Goal: Information Seeking & Learning: Learn about a topic

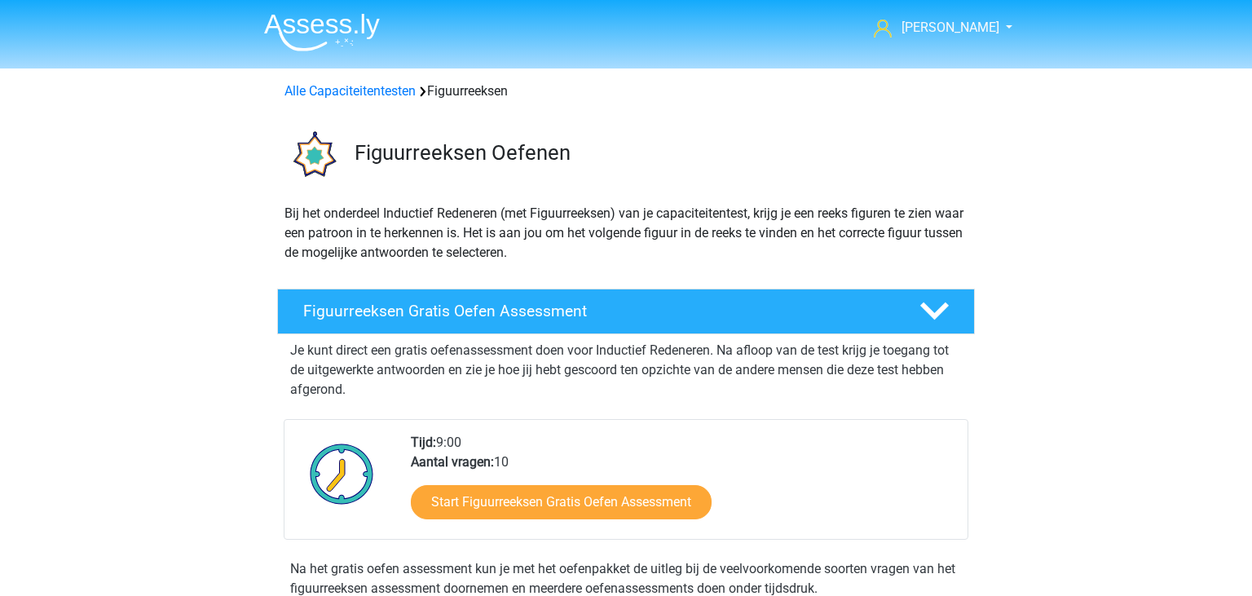
click at [323, 36] on img at bounding box center [322, 32] width 116 height 38
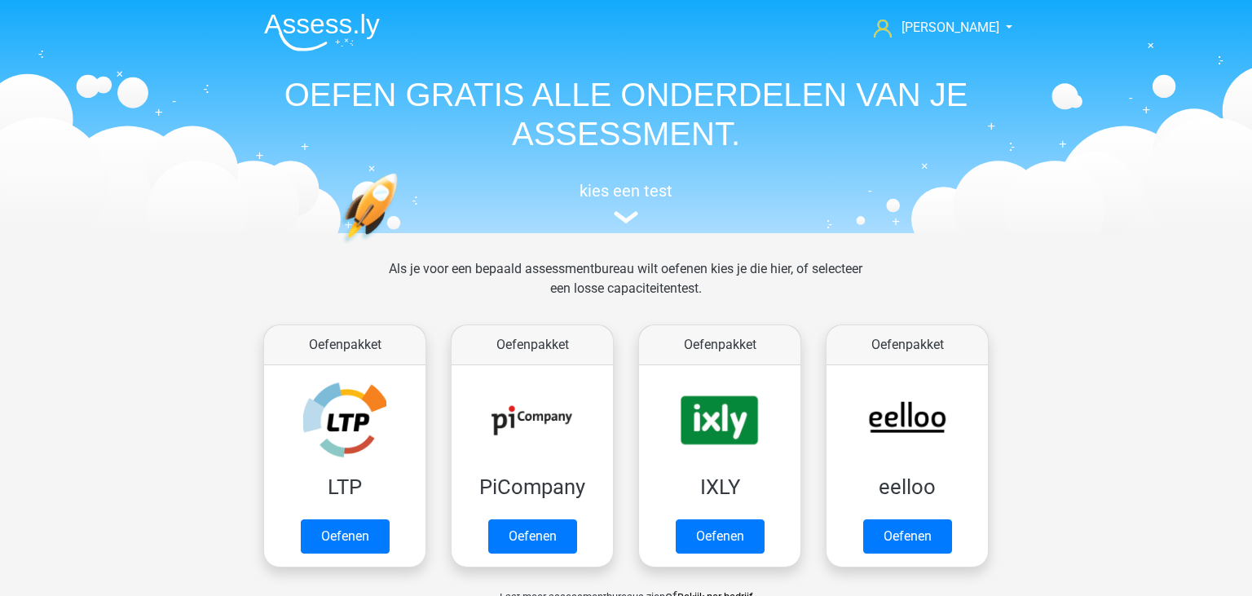
drag, startPoint x: 1252, startPoint y: 4, endPoint x: 1252, endPoint y: 130, distance: 126.4
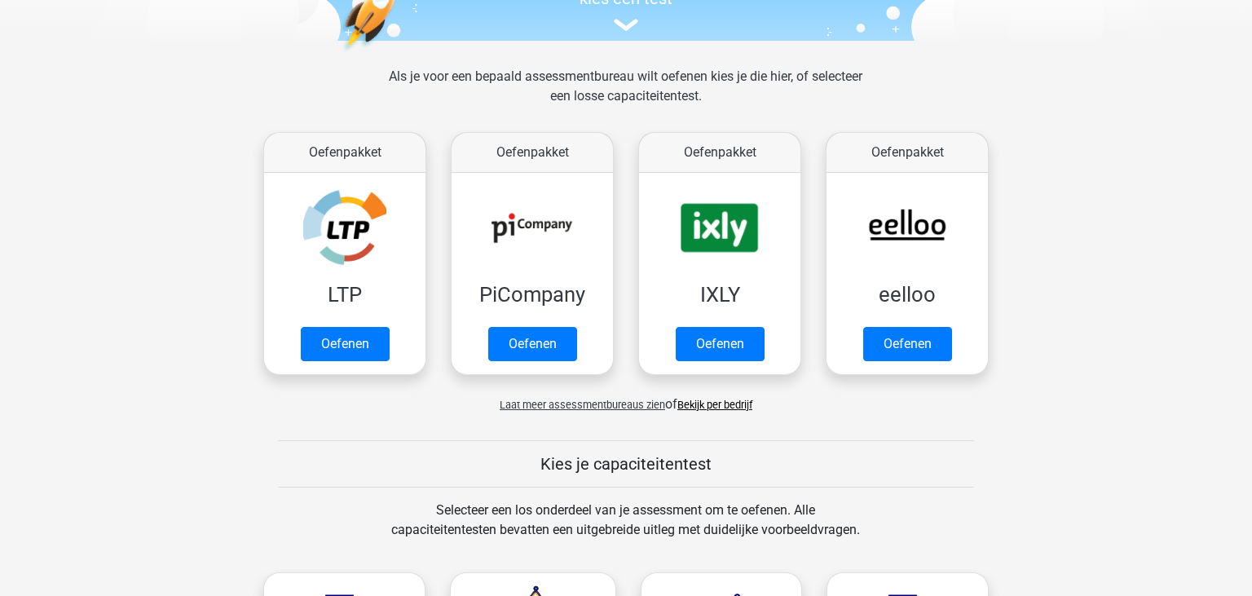
scroll to position [186, 0]
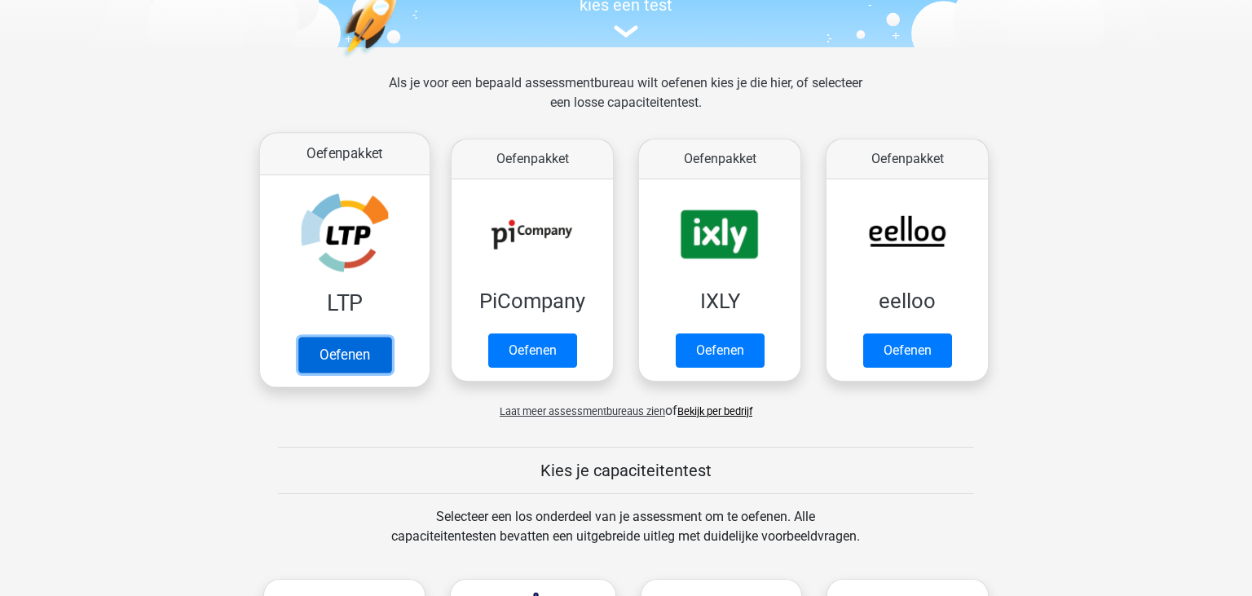
click at [339, 338] on link "Oefenen" at bounding box center [344, 355] width 93 height 36
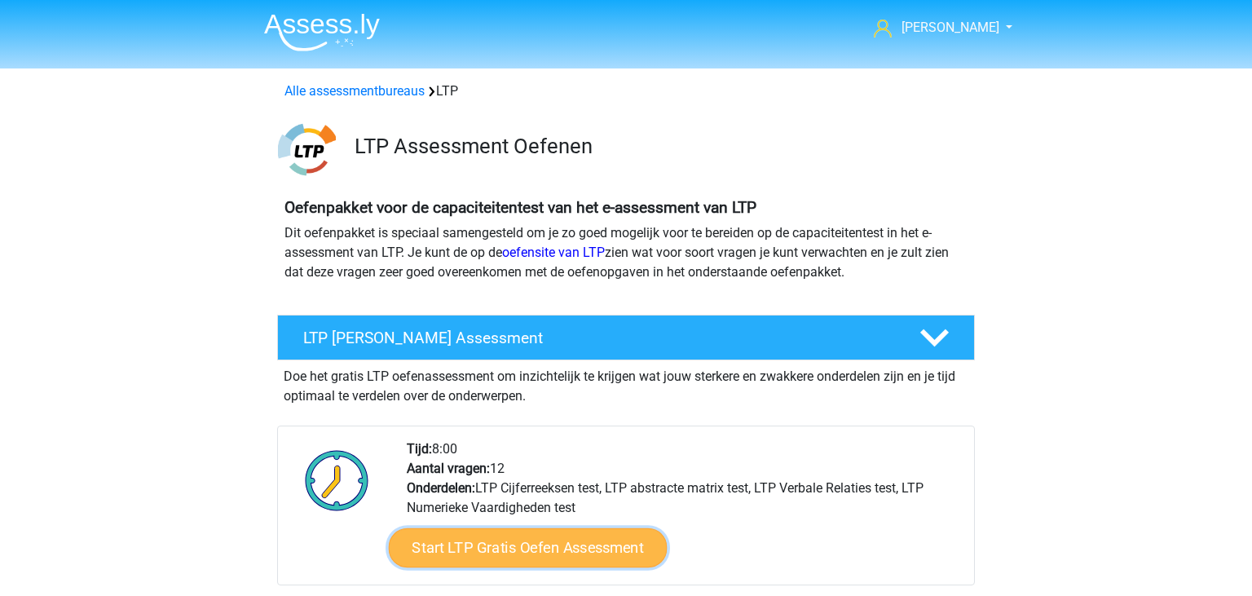
click at [566, 554] on link "Start LTP Gratis Oefen Assessment" at bounding box center [528, 547] width 279 height 39
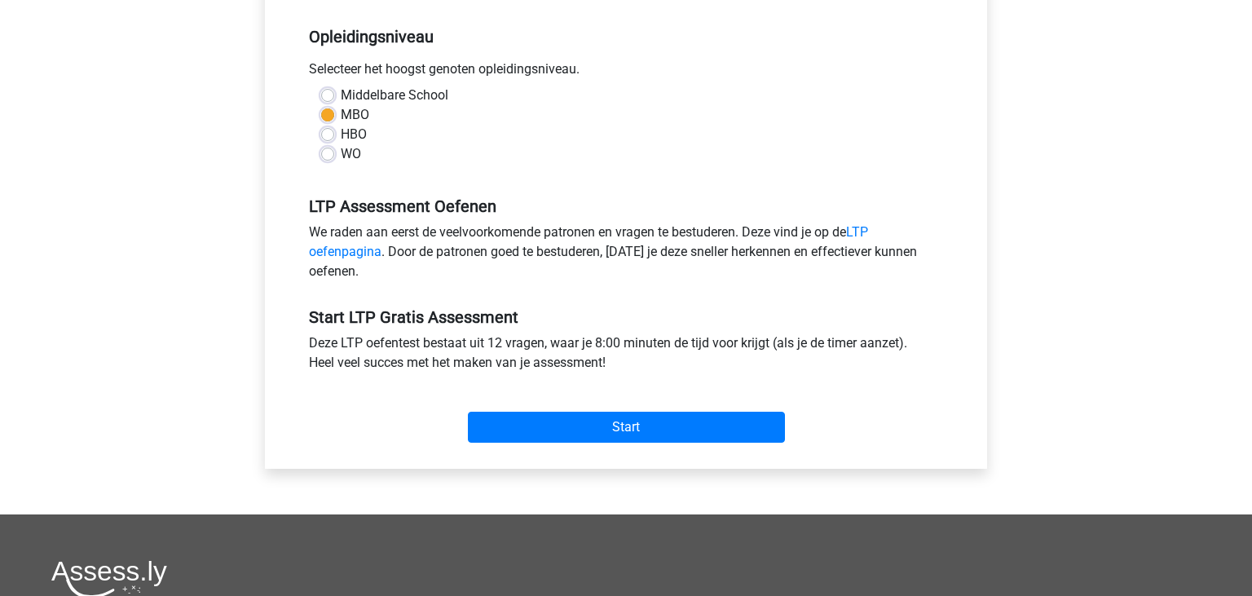
scroll to position [342, 0]
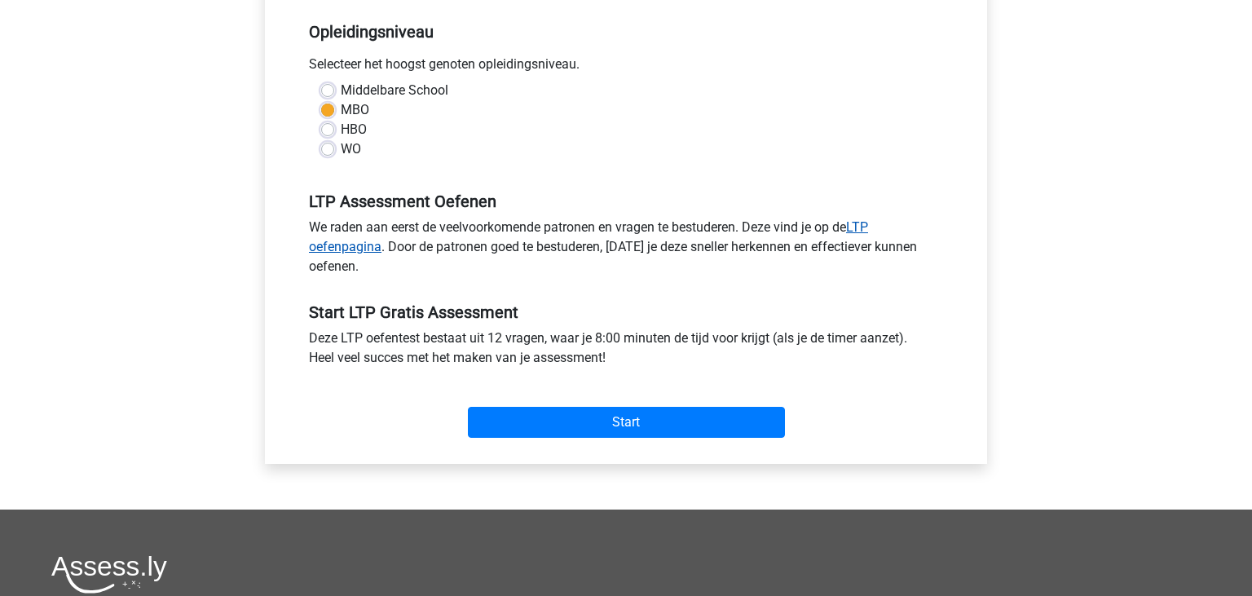
click at [364, 246] on link "LTP oefenpagina" at bounding box center [588, 236] width 559 height 35
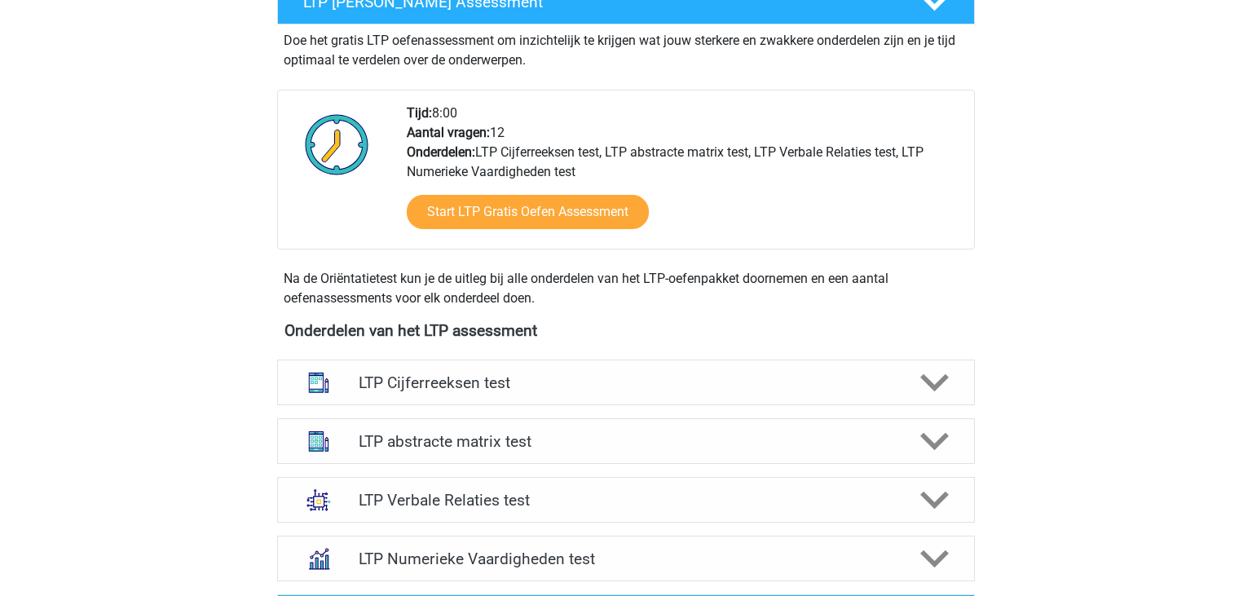
scroll to position [329, 0]
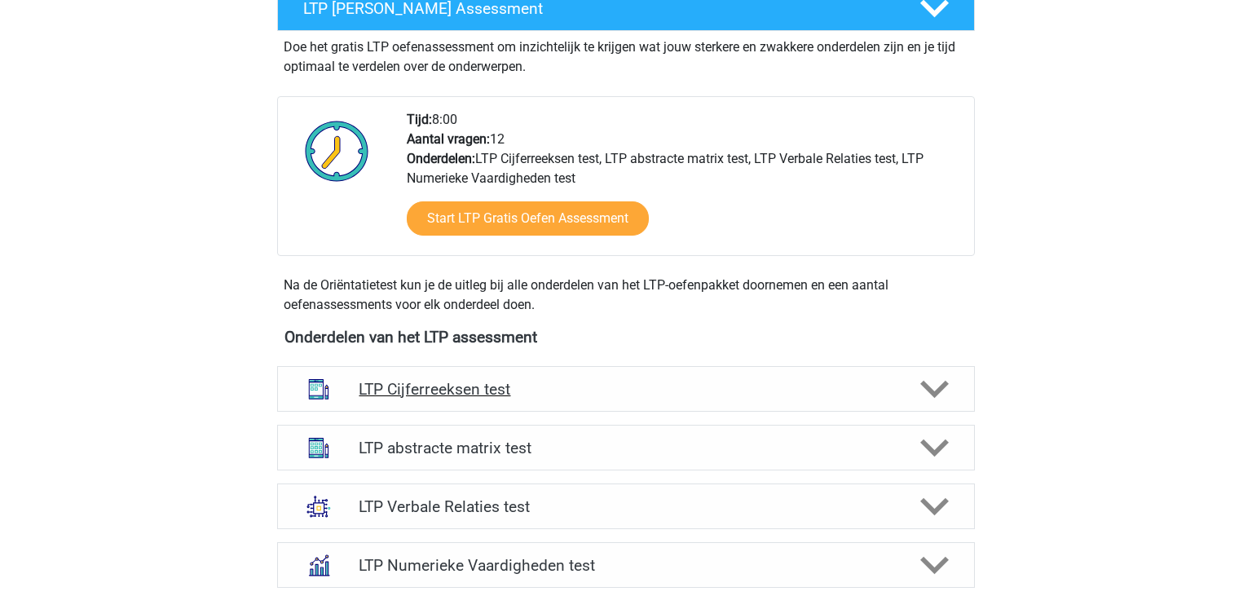
click at [870, 398] on div "LTP Cijferreeksen test" at bounding box center [626, 389] width 698 height 46
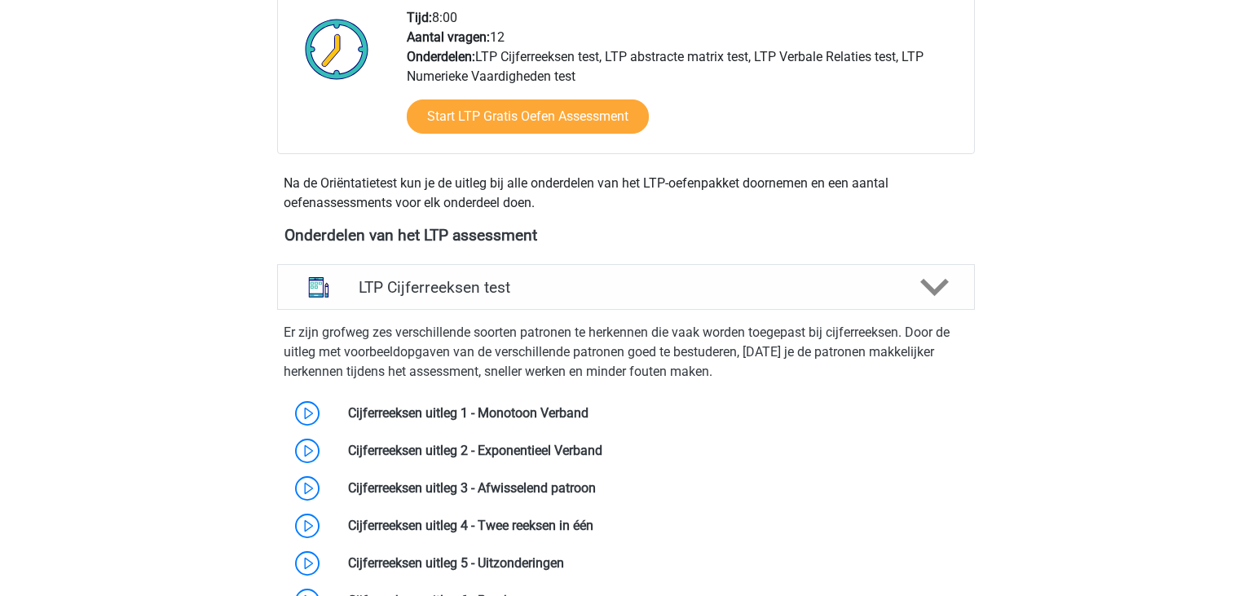
scroll to position [405, 0]
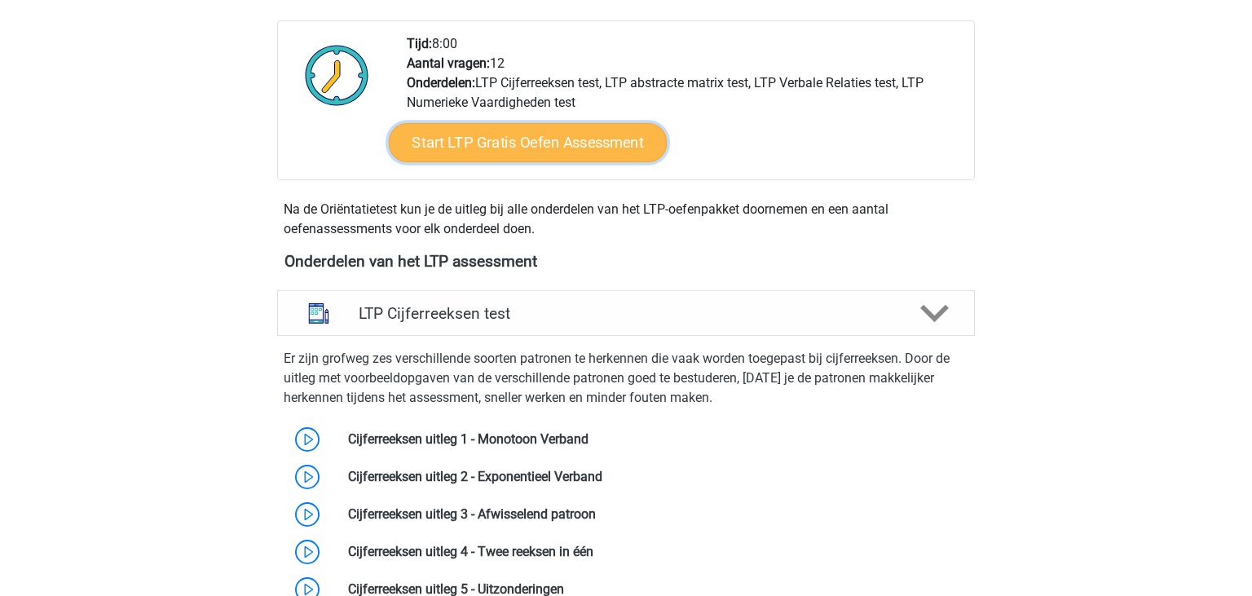
click at [537, 136] on link "Start LTP Gratis Oefen Assessment" at bounding box center [528, 142] width 279 height 39
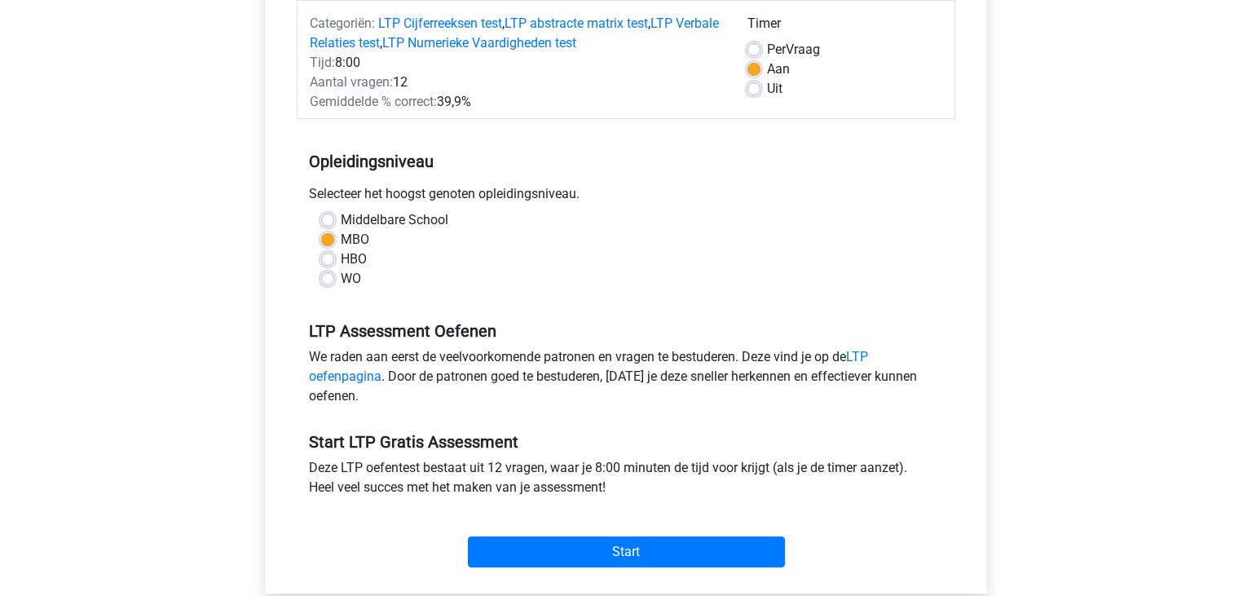
scroll to position [221, 0]
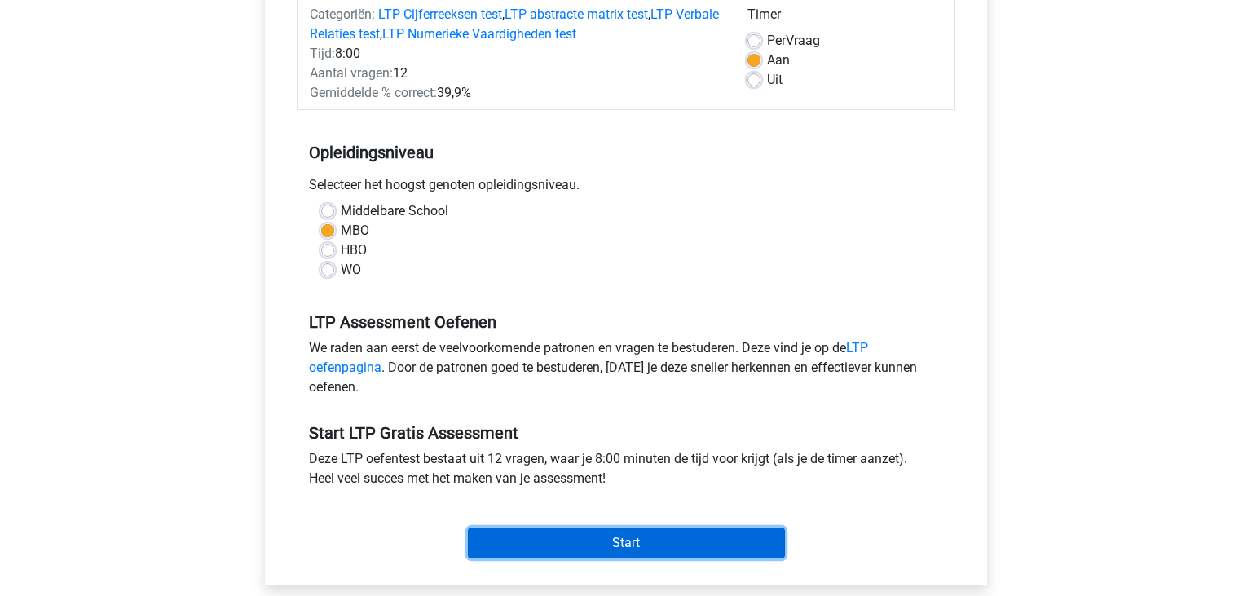
click at [775, 549] on input "Start" at bounding box center [626, 543] width 317 height 31
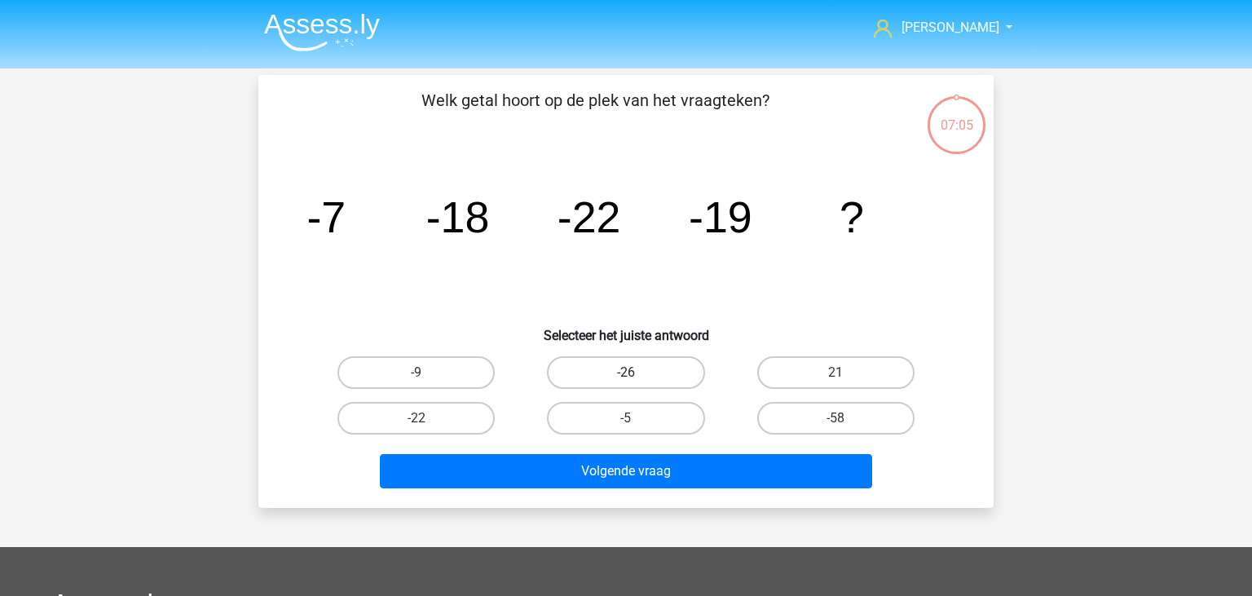
click at [585, 371] on label "-26" at bounding box center [625, 372] width 157 height 33
click at [626, 373] on input "-26" at bounding box center [631, 378] width 11 height 11
radio input "true"
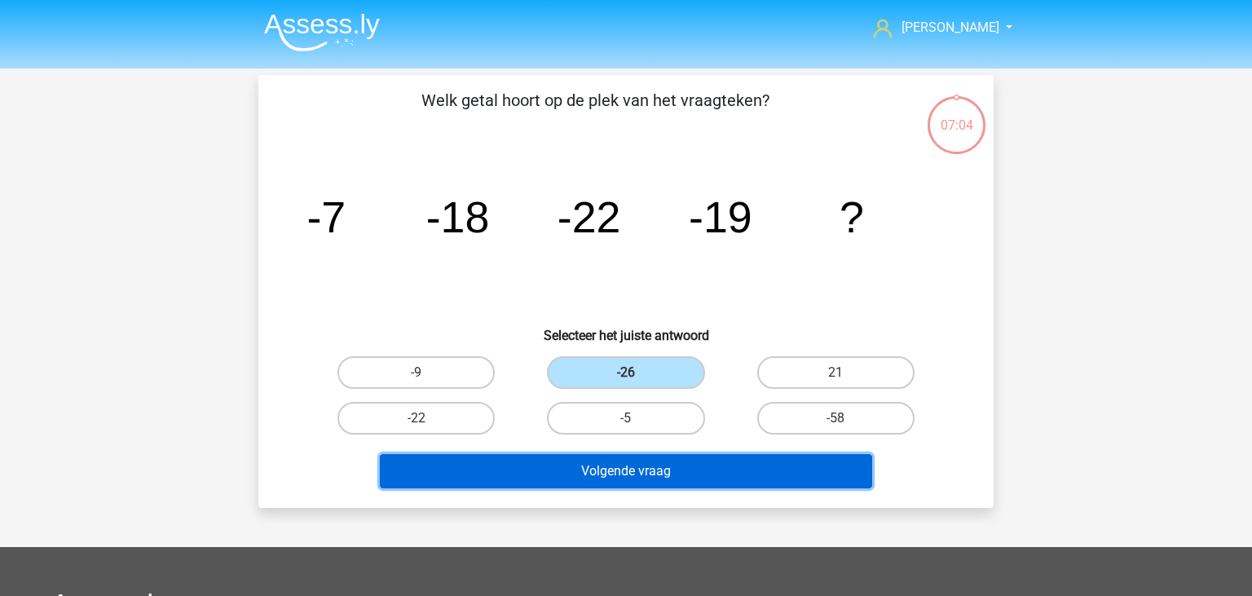
click at [633, 468] on button "Volgende vraag" at bounding box center [626, 471] width 493 height 34
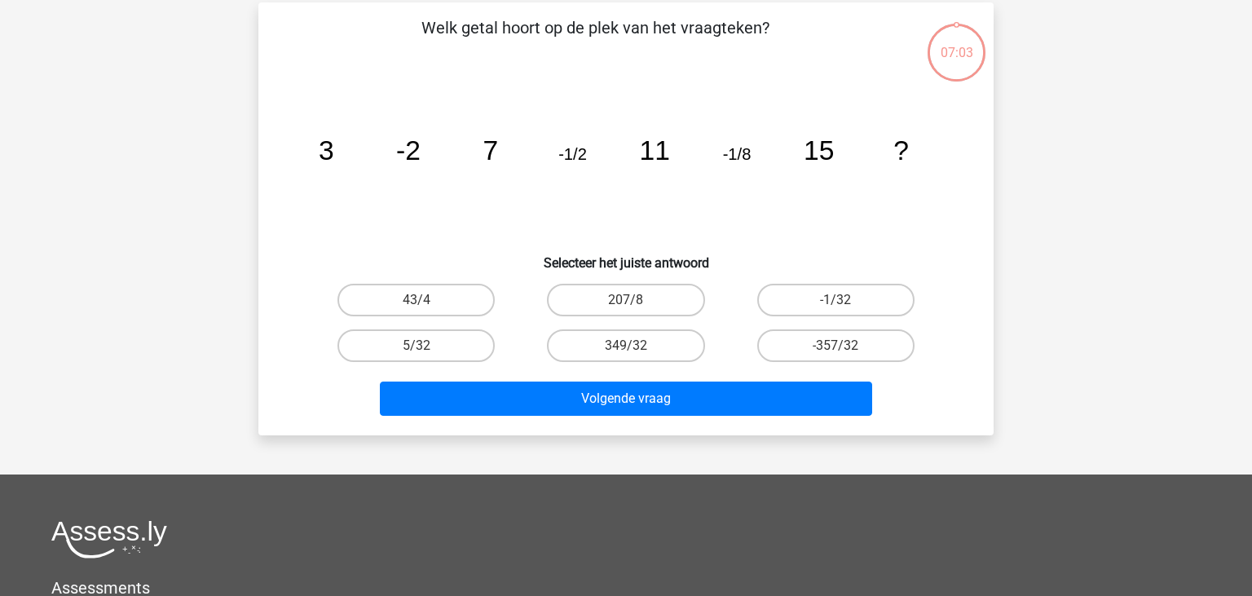
scroll to position [75, 0]
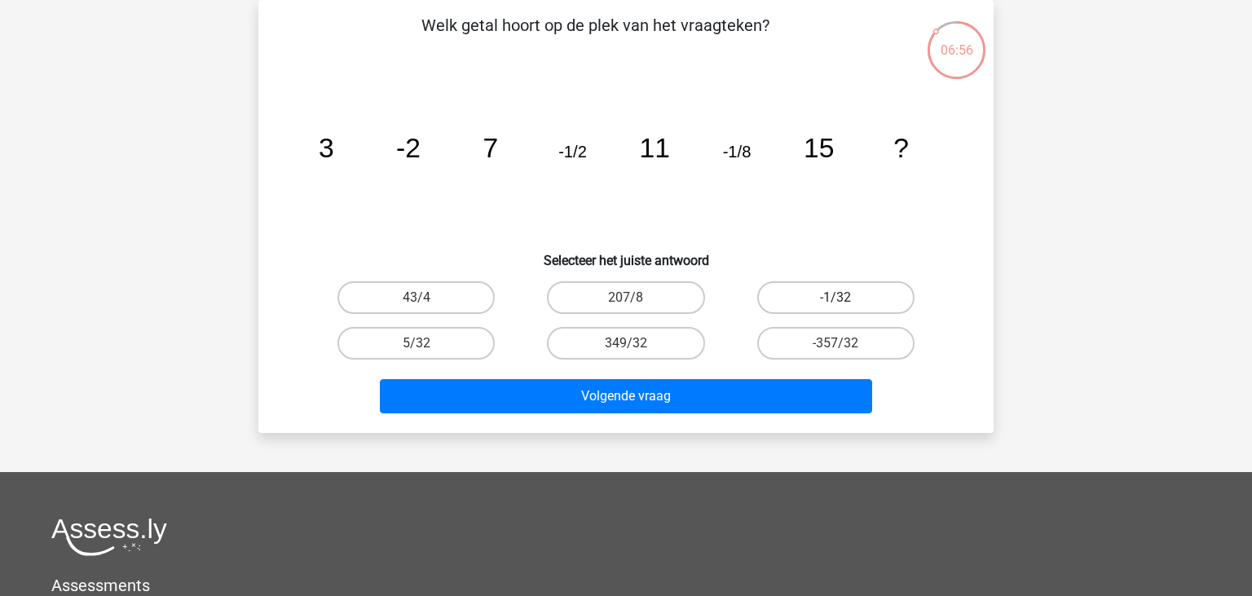
click at [804, 299] on label "-1/32" at bounding box center [836, 297] width 157 height 33
click at [836, 299] on input "-1/32" at bounding box center [841, 303] width 11 height 11
radio input "true"
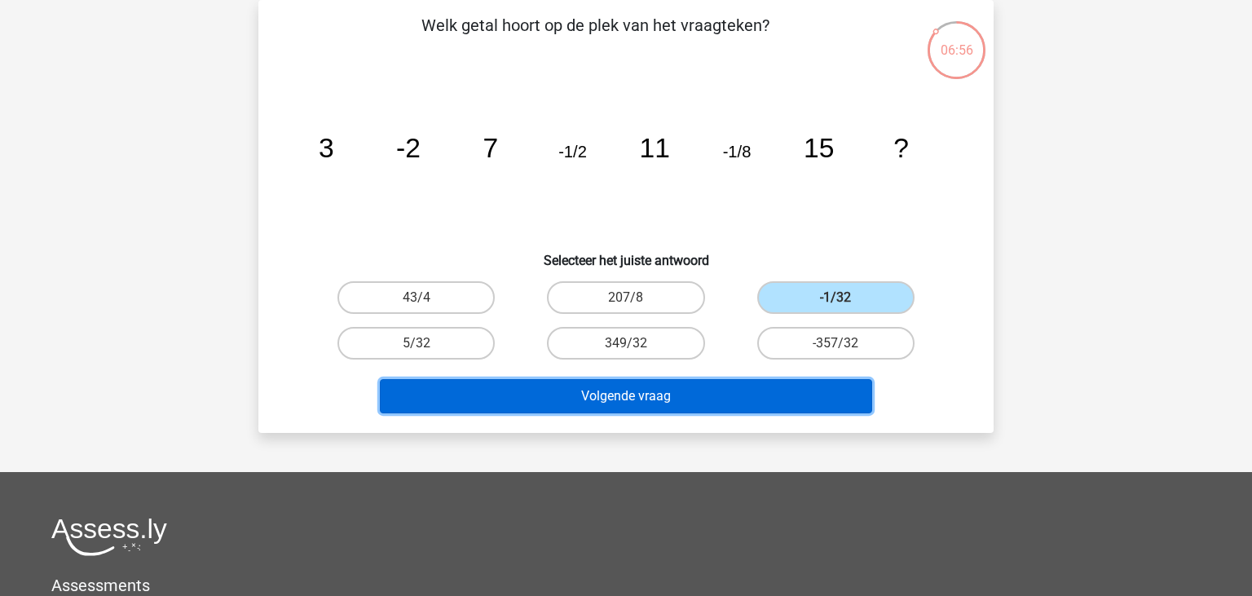
click at [784, 401] on button "Volgende vraag" at bounding box center [626, 396] width 493 height 34
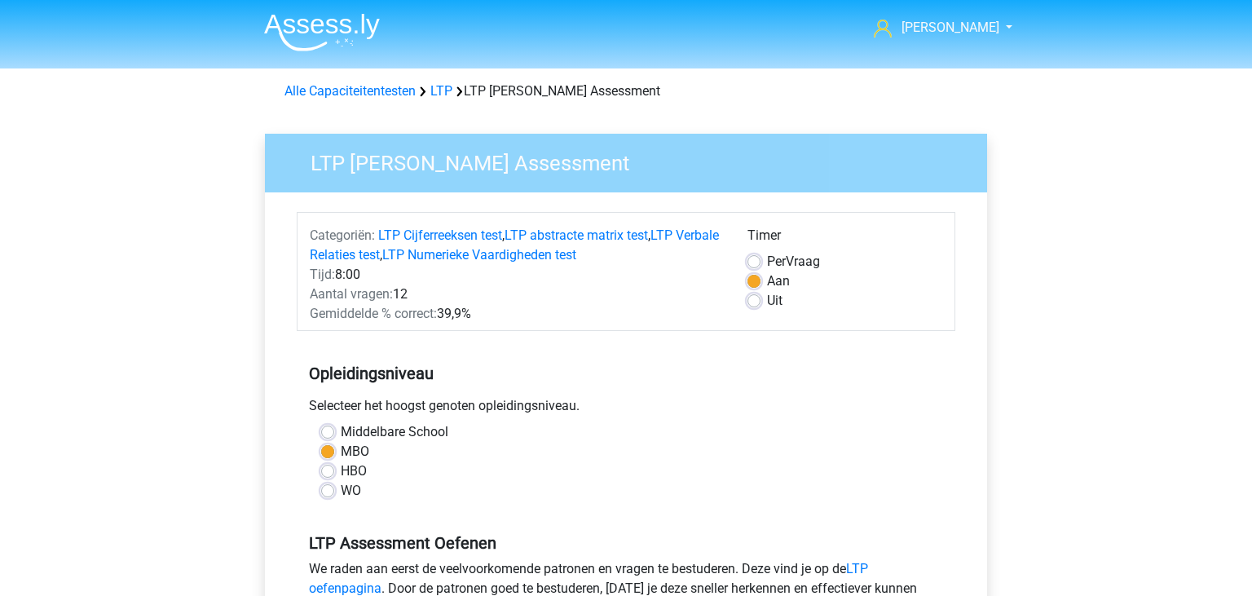
click at [294, 23] on img at bounding box center [322, 32] width 116 height 38
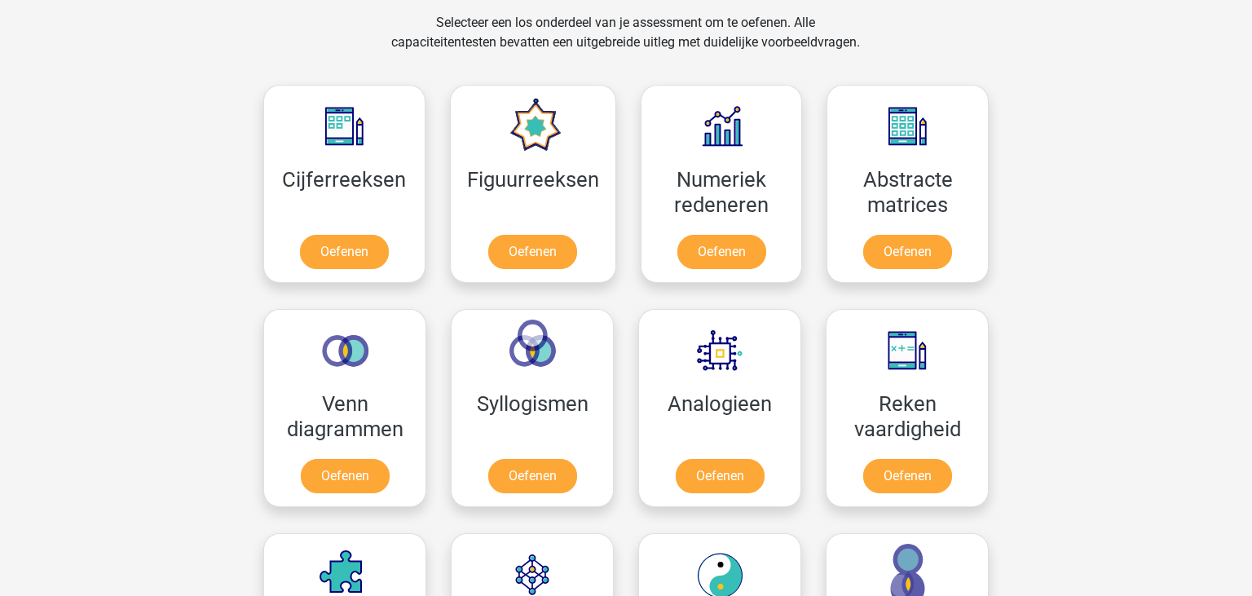
scroll to position [695, 0]
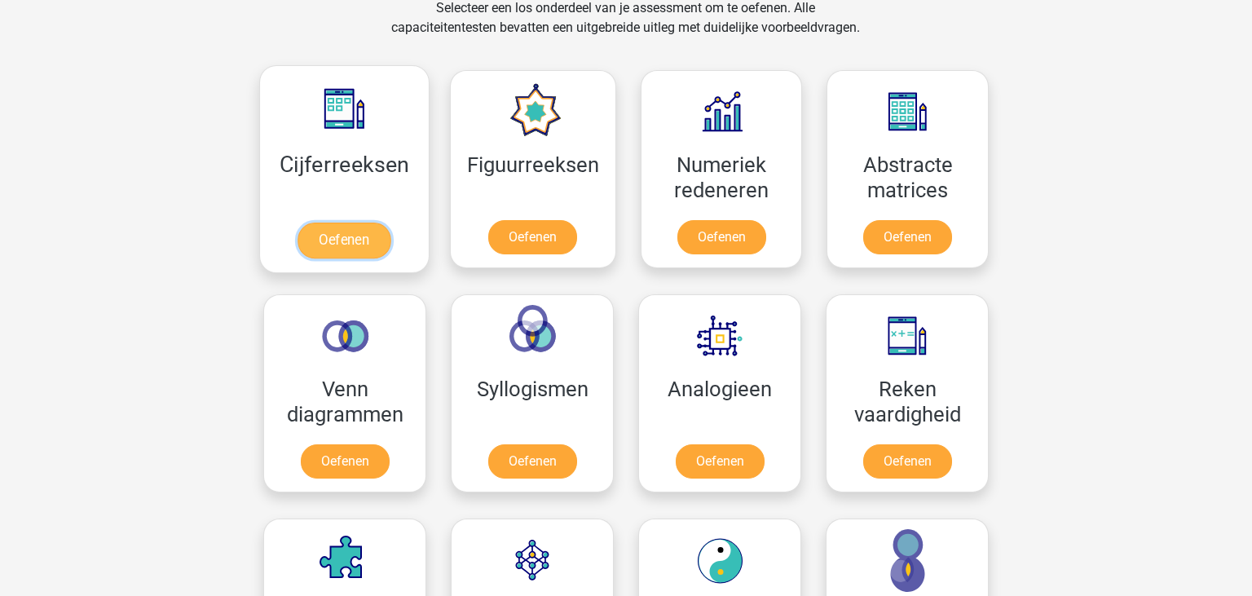
click at [380, 244] on link "Oefenen" at bounding box center [344, 241] width 93 height 36
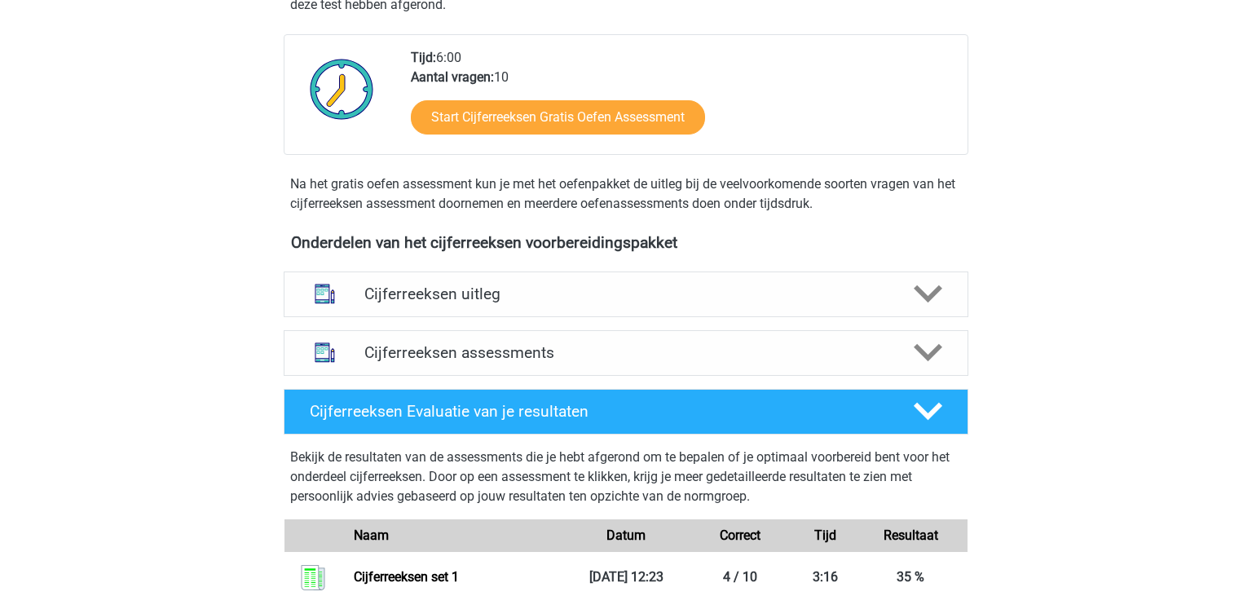
scroll to position [375, 0]
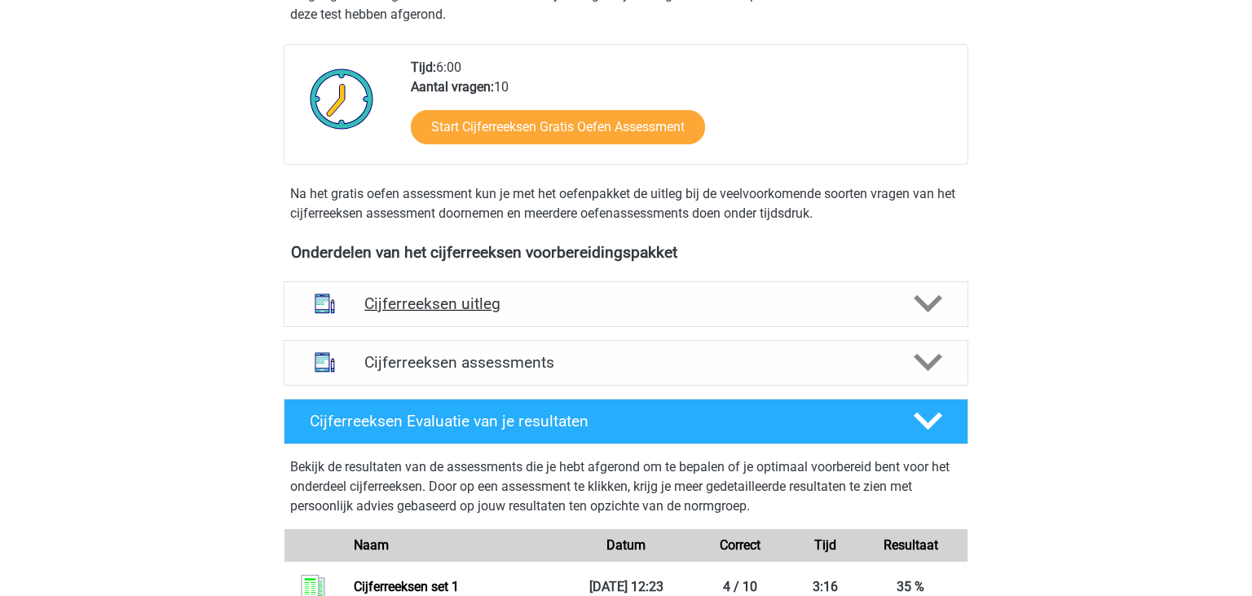
click at [839, 327] on div "Cijferreeksen uitleg" at bounding box center [626, 304] width 685 height 46
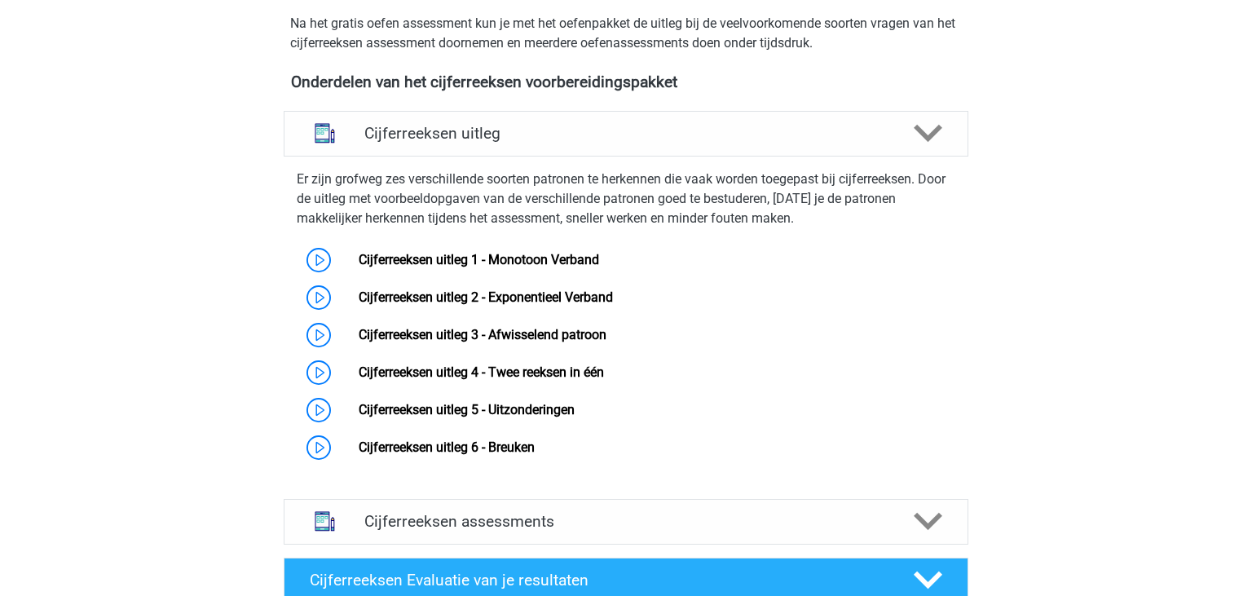
scroll to position [581, 0]
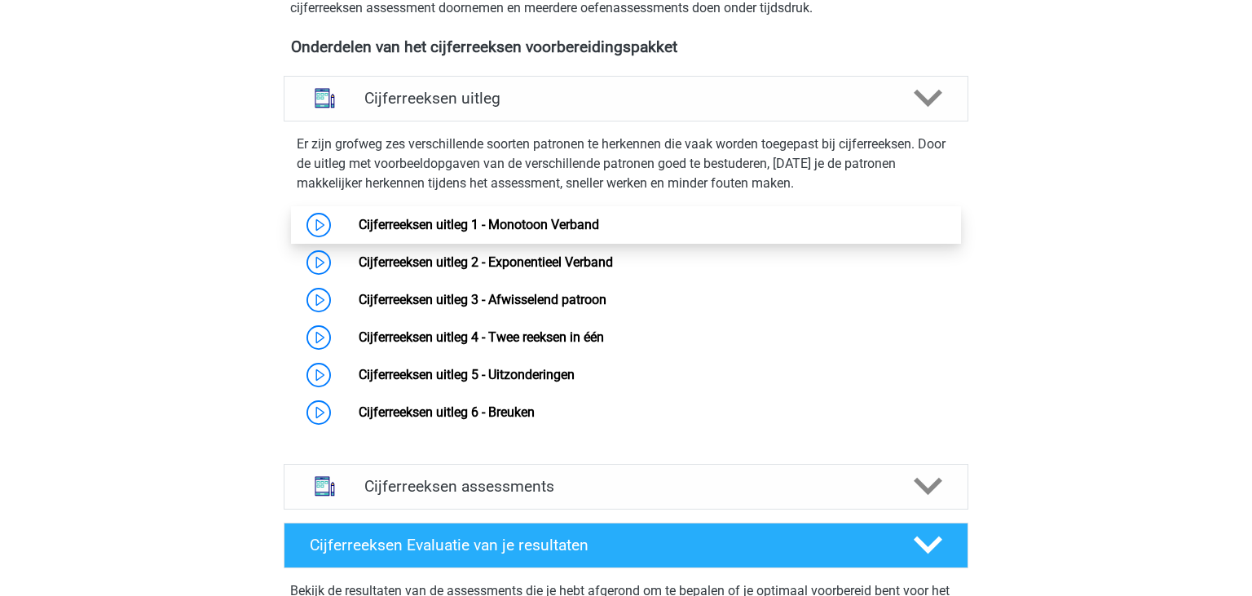
click at [523, 232] on link "Cijferreeksen uitleg 1 - Monotoon Verband" at bounding box center [479, 224] width 241 height 15
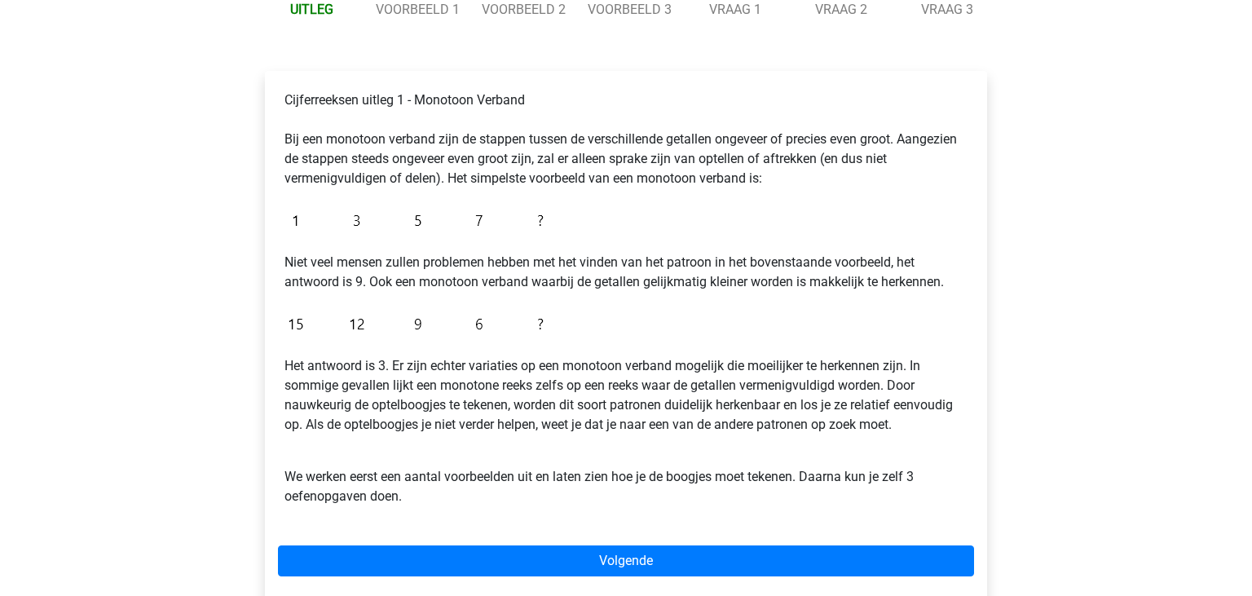
scroll to position [172, 0]
